Goal: Navigation & Orientation: Find specific page/section

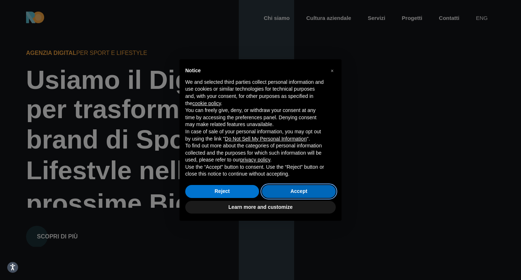
click at [292, 193] on button "Accept" at bounding box center [299, 191] width 74 height 13
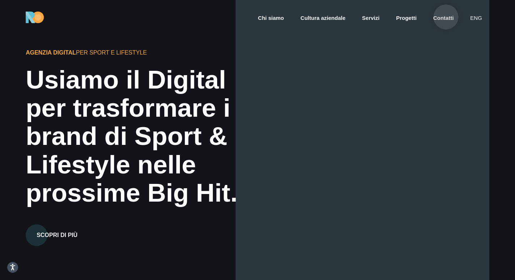
click at [446, 17] on link "Contatti" at bounding box center [443, 18] width 22 height 8
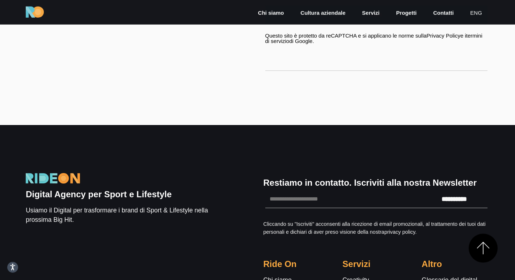
scroll to position [316, 0]
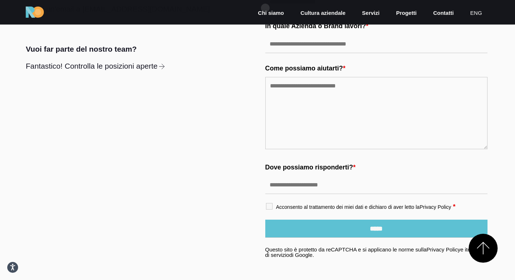
click at [265, 8] on ul "Chi siamo Cultura aziendale Servizi Progetti Contatti eng" at bounding box center [370, 12] width 238 height 11
click at [265, 11] on link "Chi siamo" at bounding box center [271, 13] width 28 height 8
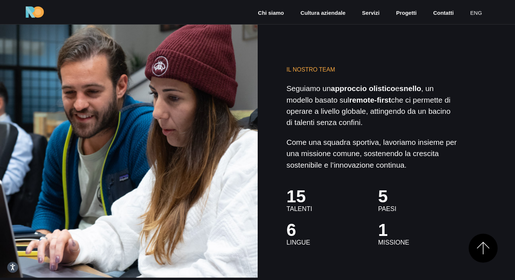
scroll to position [1677, 0]
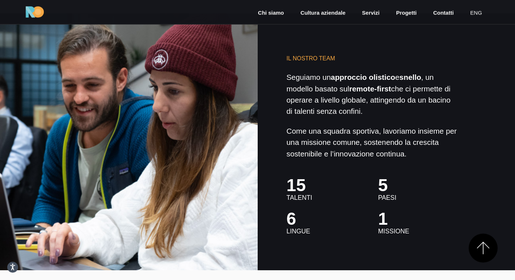
click at [509, 183] on div "Il nostro Team Seguiamo un approccio olistico e snello , un modello basato sul …" at bounding box center [257, 142] width 515 height 258
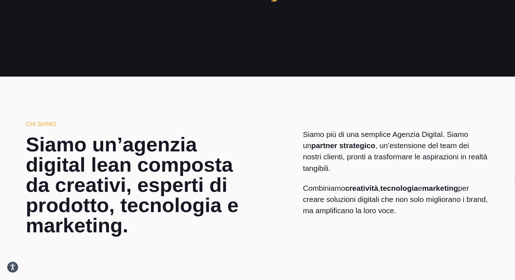
scroll to position [0, 0]
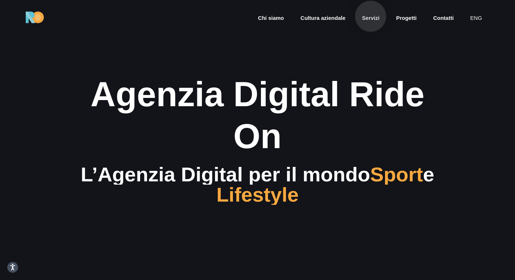
click at [371, 16] on link "Servizi" at bounding box center [370, 18] width 19 height 8
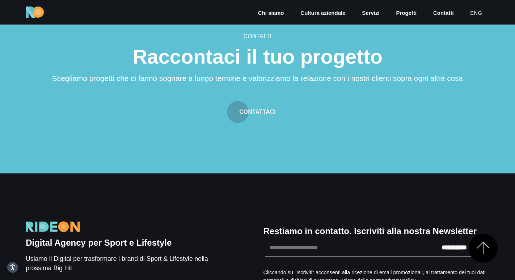
scroll to position [1702, 0]
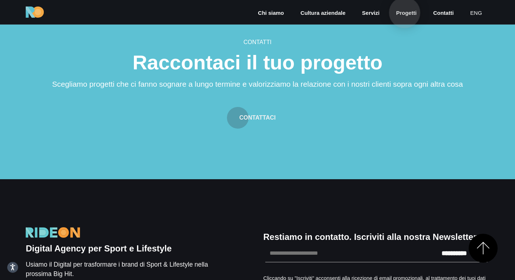
click at [405, 13] on link "Progetti" at bounding box center [406, 13] width 22 height 8
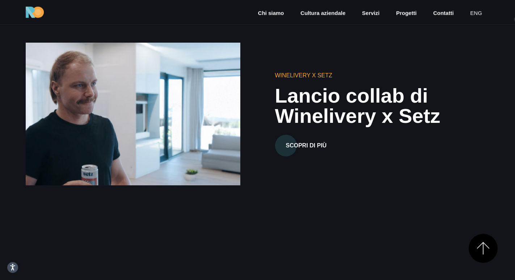
scroll to position [277, 0]
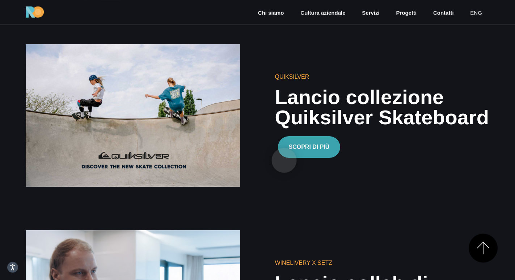
click at [284, 158] on button "Scopri di più" at bounding box center [309, 147] width 63 height 22
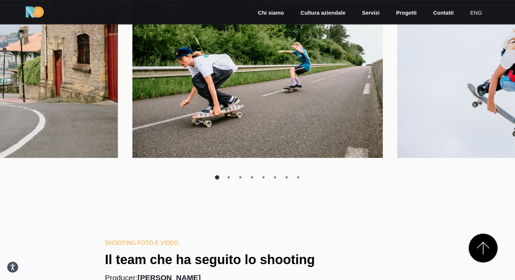
scroll to position [1701, 0]
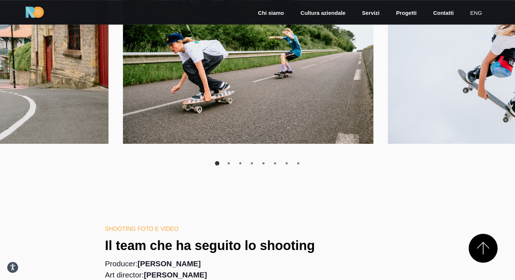
click at [499, 118] on div at bounding box center [513, 60] width 250 height 167
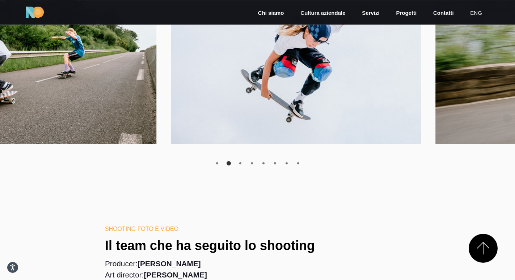
click at [231, 143] on div at bounding box center [296, 60] width 250 height 167
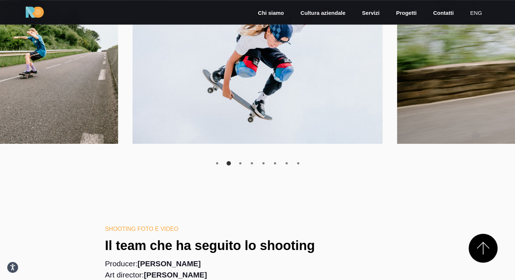
click at [397, 143] on div at bounding box center [522, 60] width 250 height 167
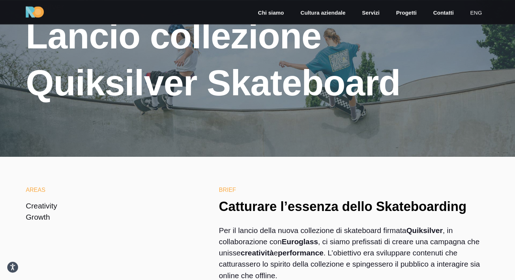
scroll to position [0, 0]
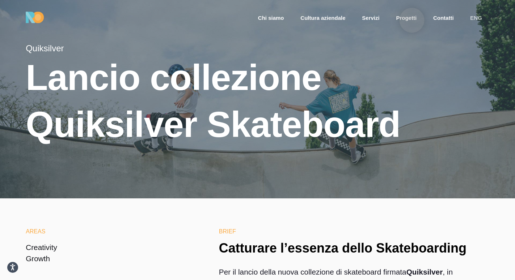
click at [412, 20] on link "Progetti" at bounding box center [406, 18] width 22 height 8
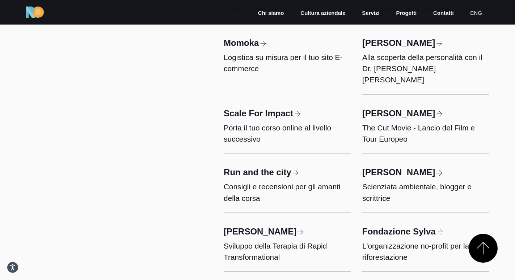
scroll to position [2555, 0]
